Goal: Transaction & Acquisition: Purchase product/service

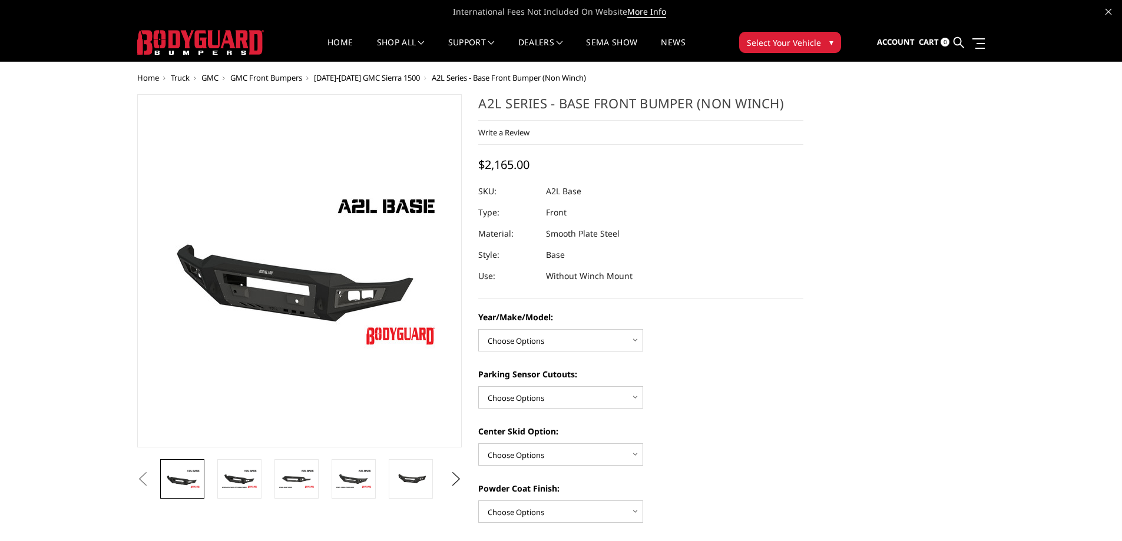
click at [166, 47] on img at bounding box center [200, 42] width 127 height 25
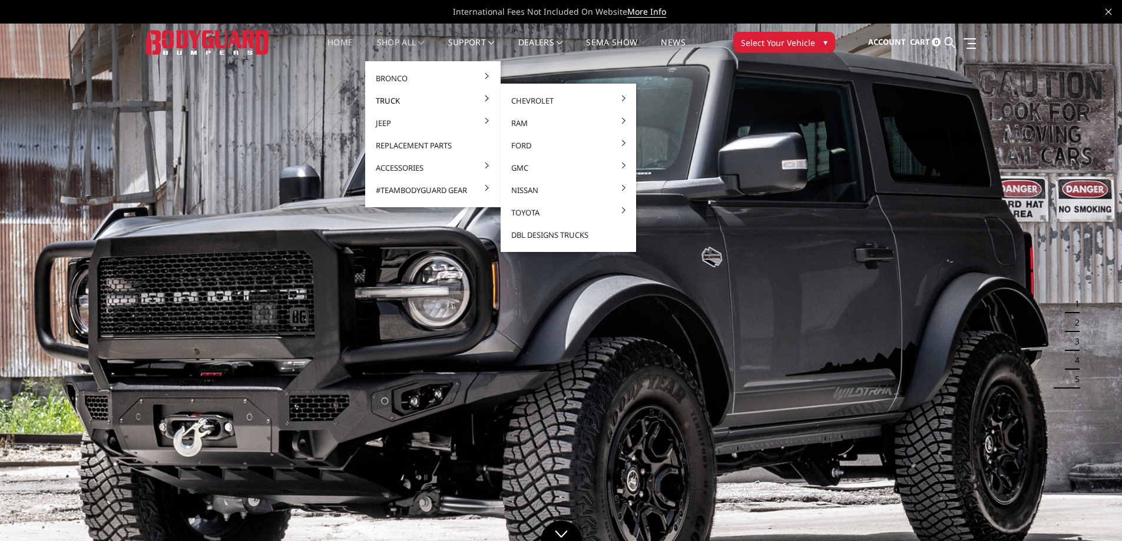
click at [389, 94] on link "Truck" at bounding box center [433, 101] width 126 height 22
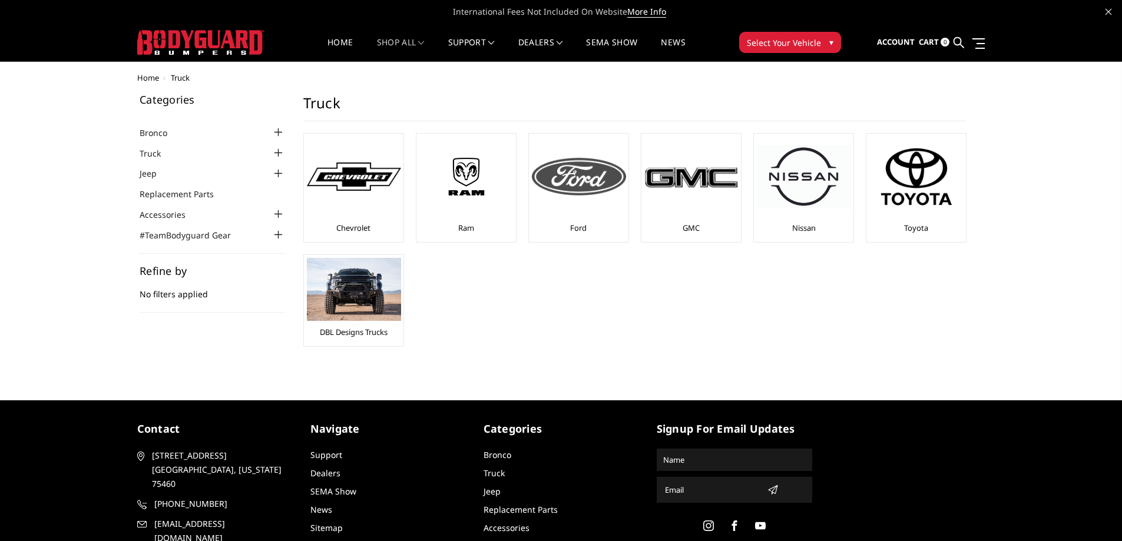
click at [603, 198] on div at bounding box center [579, 177] width 94 height 80
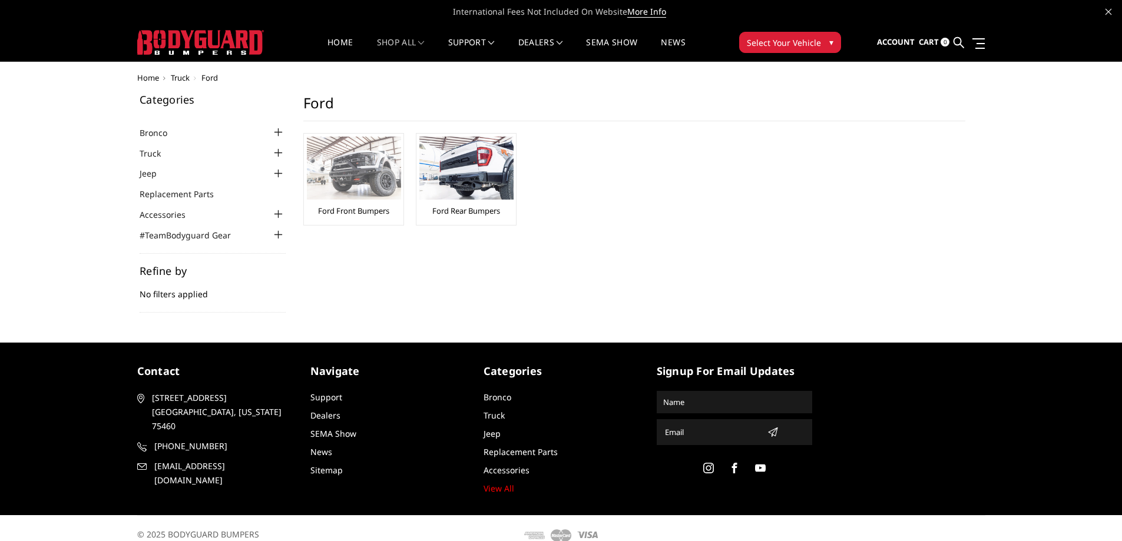
click at [401, 193] on li "Ford Front Bumpers" at bounding box center [353, 179] width 101 height 92
click at [359, 213] on link "Ford Front Bumpers" at bounding box center [353, 211] width 71 height 11
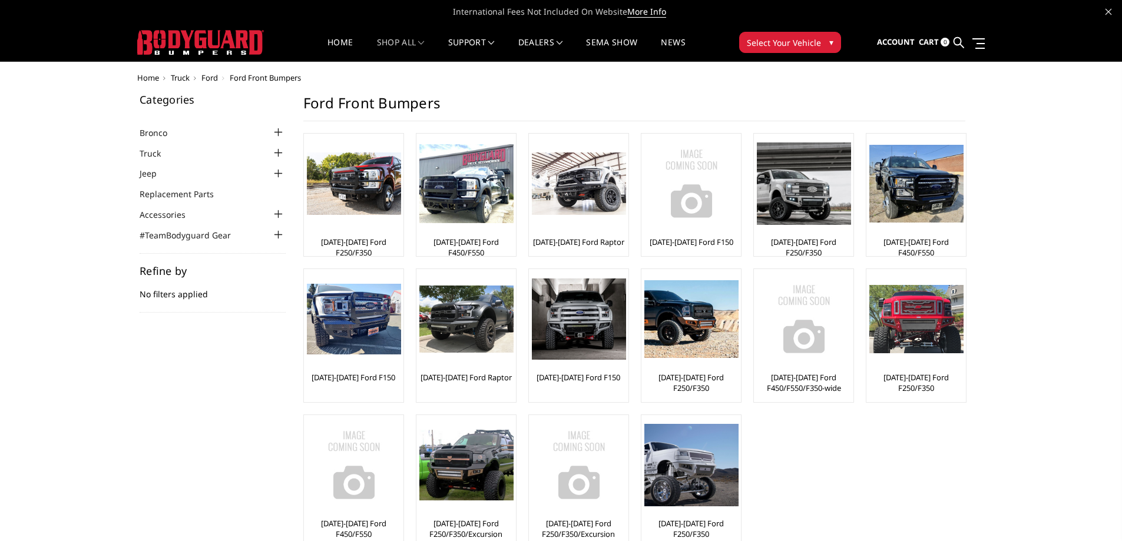
scroll to position [59, 0]
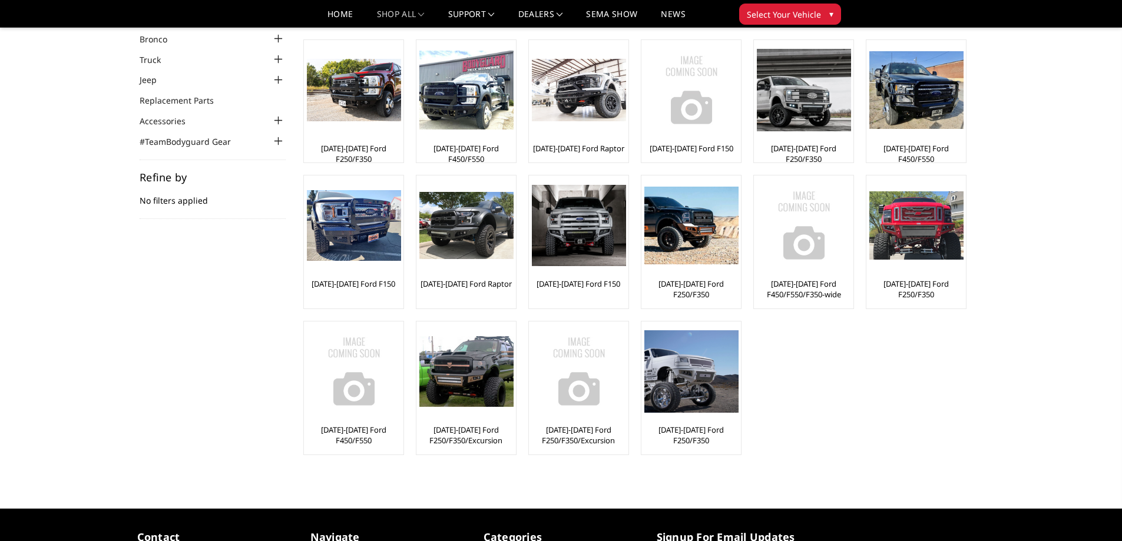
click at [253, 346] on div "Categories Bronco [DATE]-[DATE] Bronco Front [DATE]-[DATE] Bronco Rear [DATE]-[…" at bounding box center [561, 240] width 861 height 478
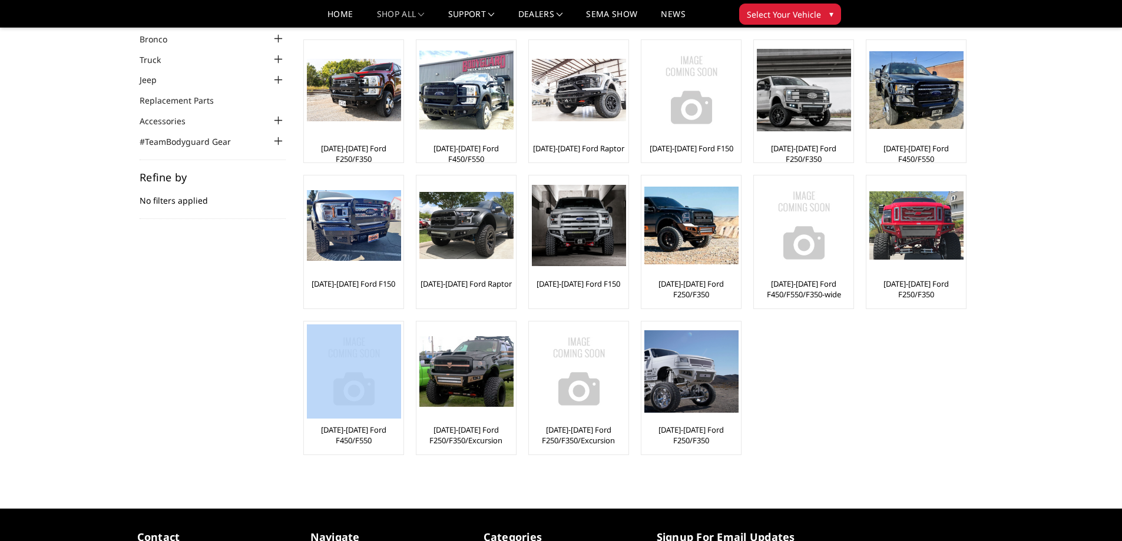
click at [253, 346] on div "Categories Bronco [DATE]-[DATE] Bronco Front [DATE]-[DATE] Bronco Rear [DATE]-[…" at bounding box center [561, 240] width 861 height 478
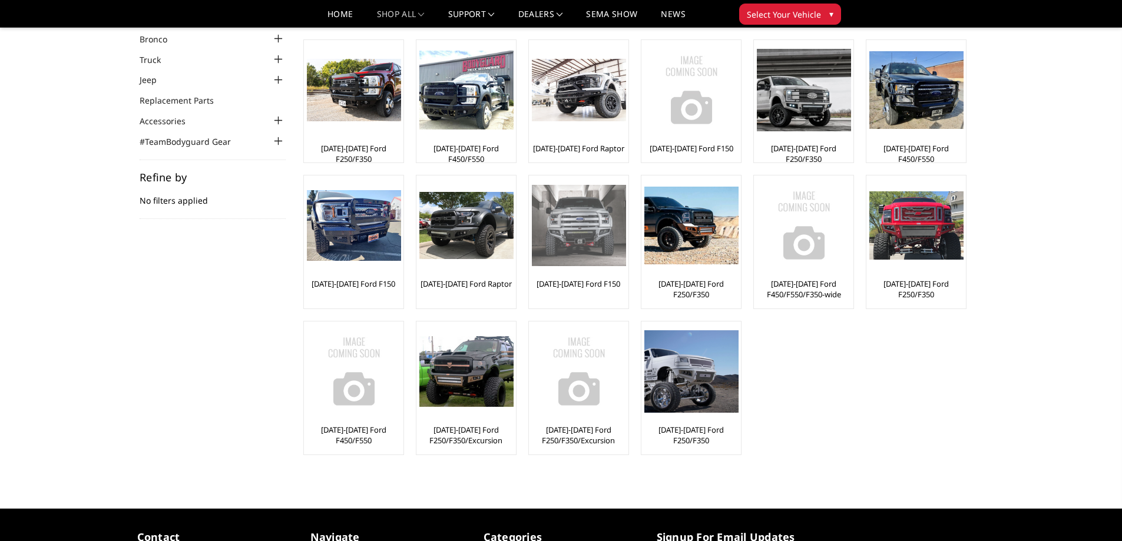
click at [528, 309] on li "[DATE]-[DATE] Ford F150" at bounding box center [578, 242] width 101 height 134
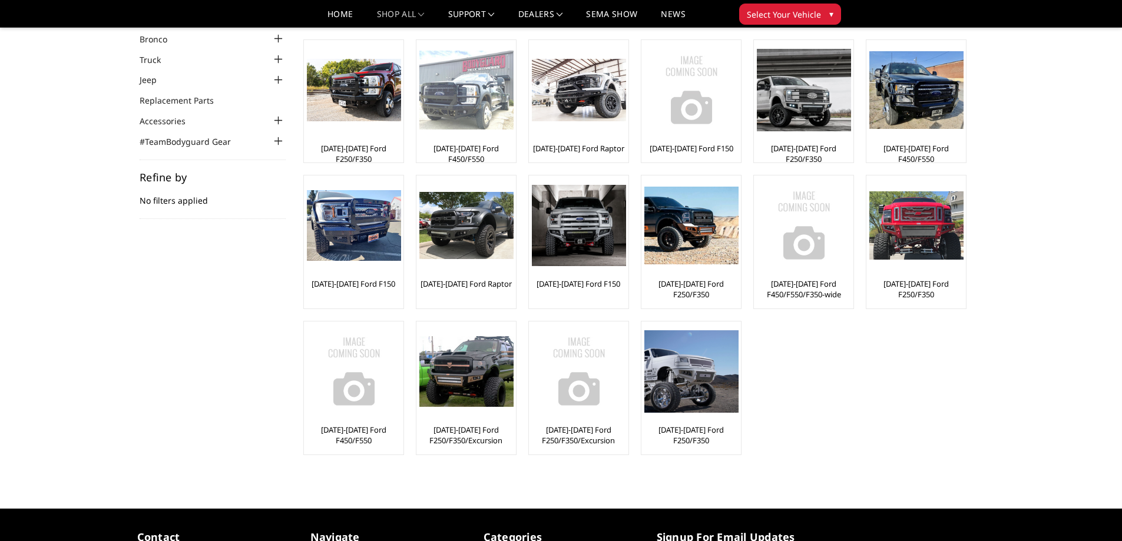
click at [449, 117] on img at bounding box center [466, 91] width 94 height 80
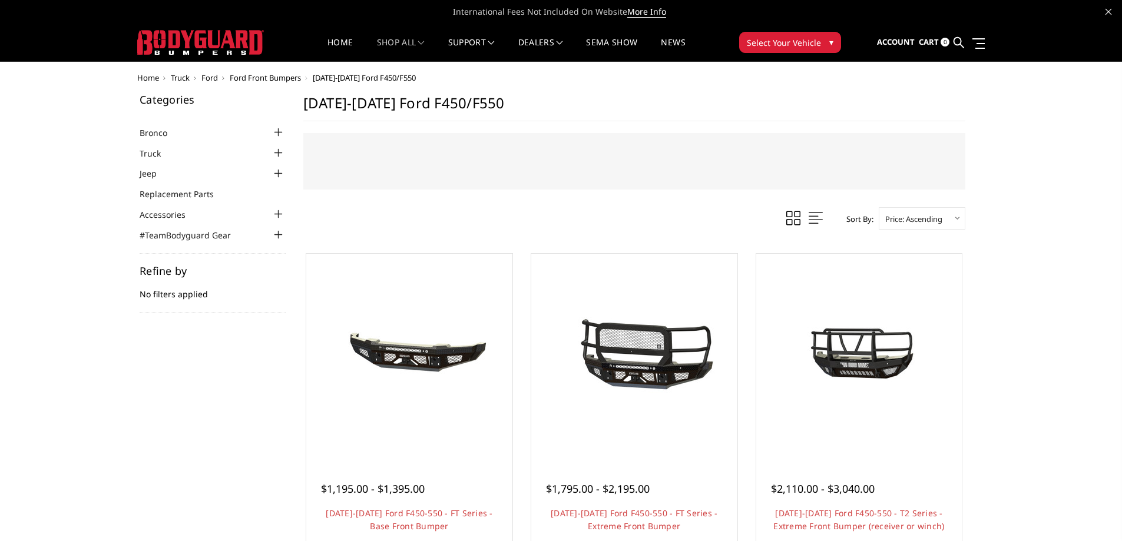
scroll to position [177, 0]
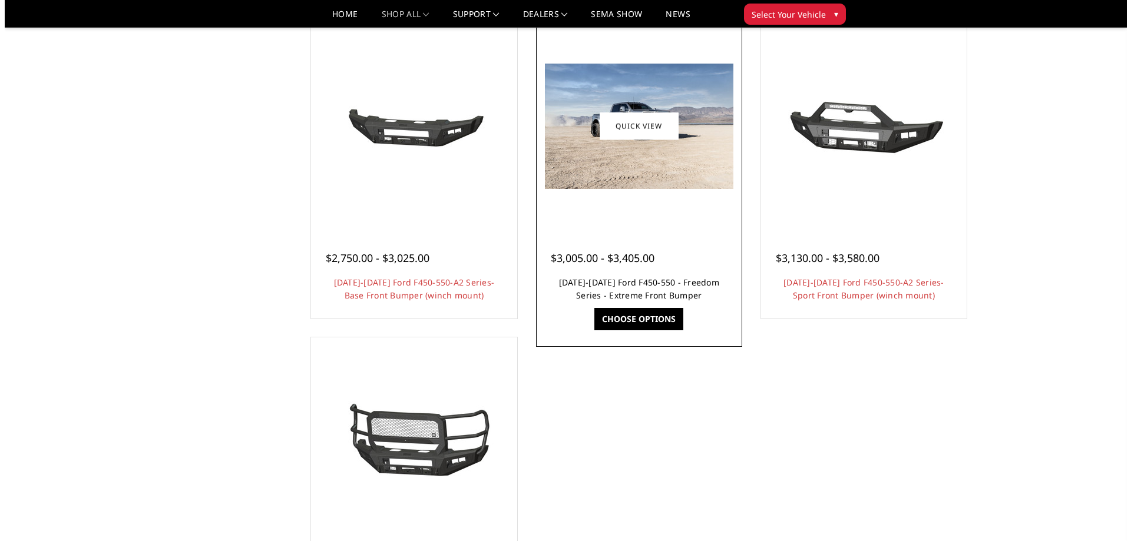
scroll to position [1060, 0]
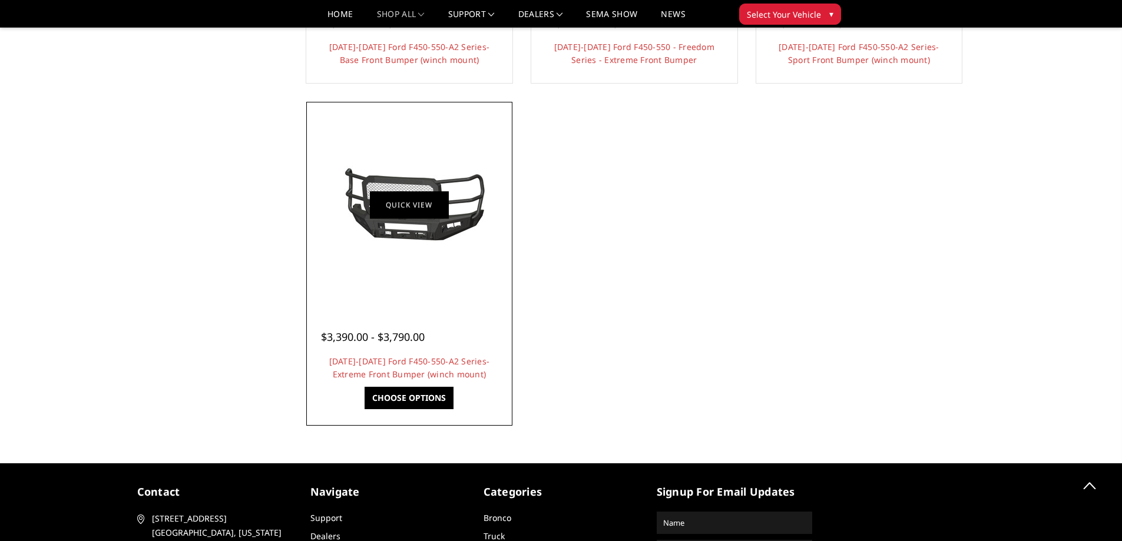
click at [406, 207] on link "Quick view" at bounding box center [409, 205] width 79 height 28
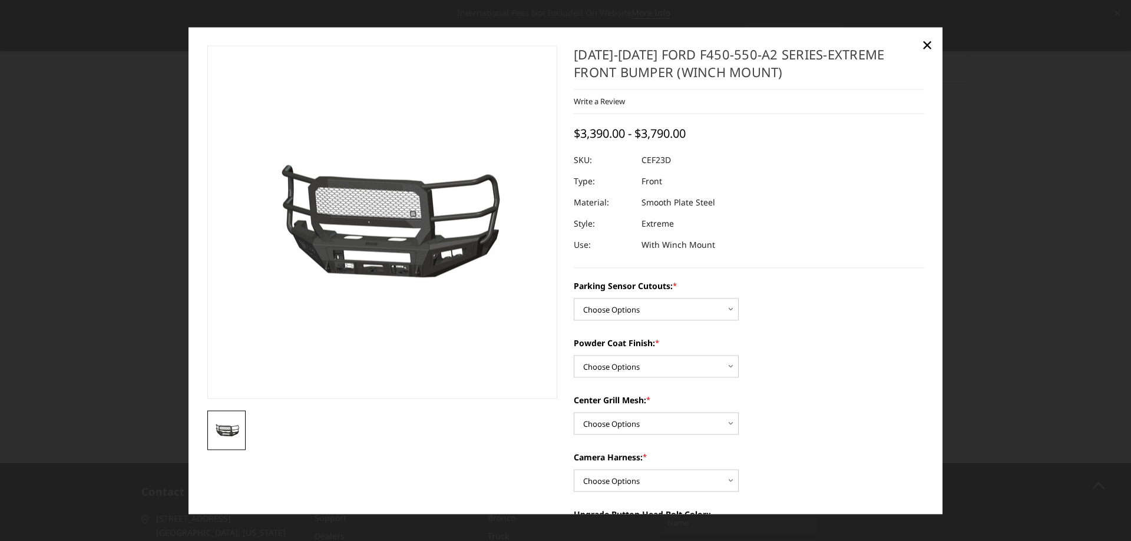
click at [233, 434] on img at bounding box center [227, 430] width 32 height 15
click at [644, 308] on select "Choose Options No-Without Parking Sensor Cutouts Yes-With Parking Sensor Cutouts" at bounding box center [656, 309] width 165 height 22
